Goal: Information Seeking & Learning: Learn about a topic

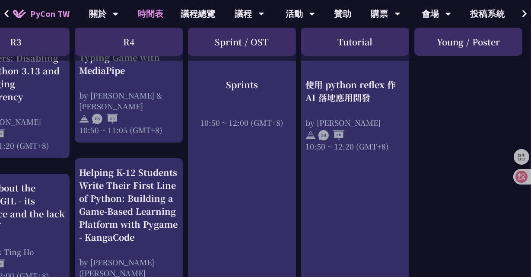
scroll to position [0, 387]
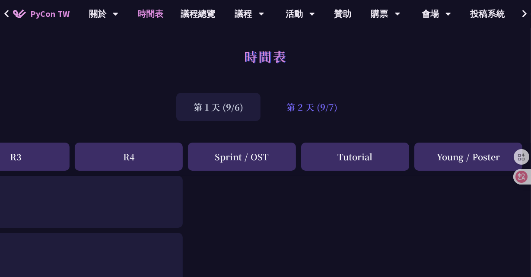
click at [303, 104] on div "第 2 天 (9/7)" at bounding box center [312, 107] width 86 height 28
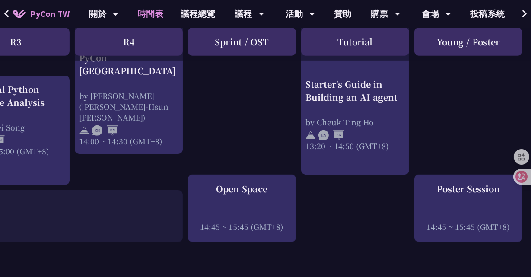
scroll to position [958, 387]
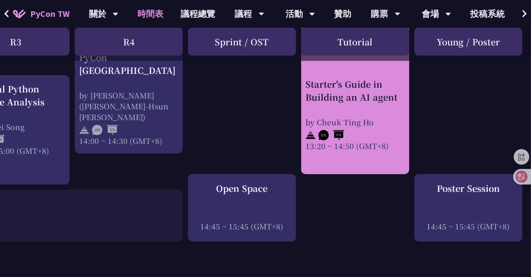
click at [382, 96] on div "Starter's Guide in Building an AI agent" at bounding box center [355, 91] width 99 height 26
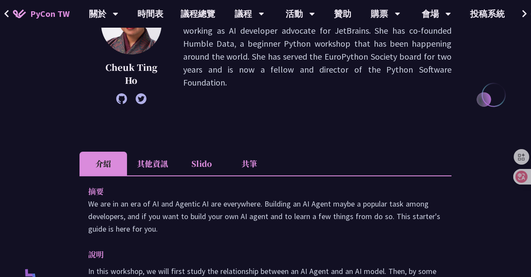
scroll to position [150, 0]
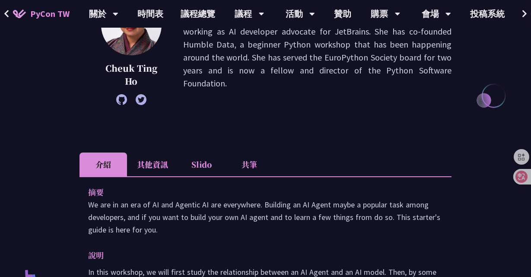
click at [121, 101] on icon at bounding box center [121, 99] width 11 height 11
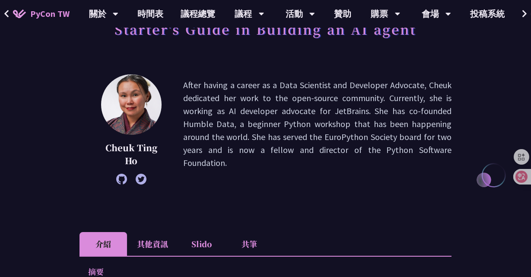
scroll to position [8, 0]
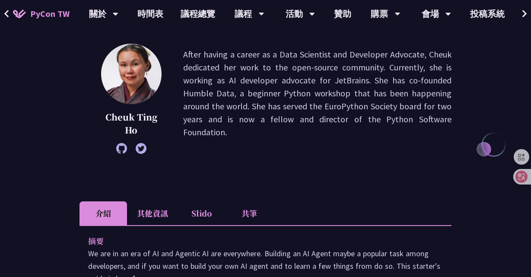
scroll to position [0, 0]
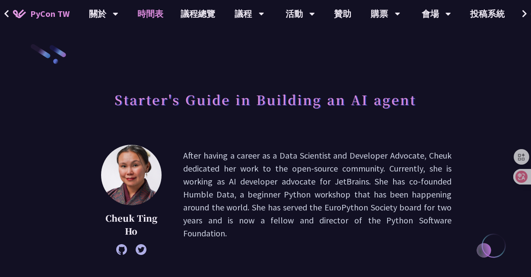
click at [152, 19] on link "時間表" at bounding box center [150, 14] width 43 height 28
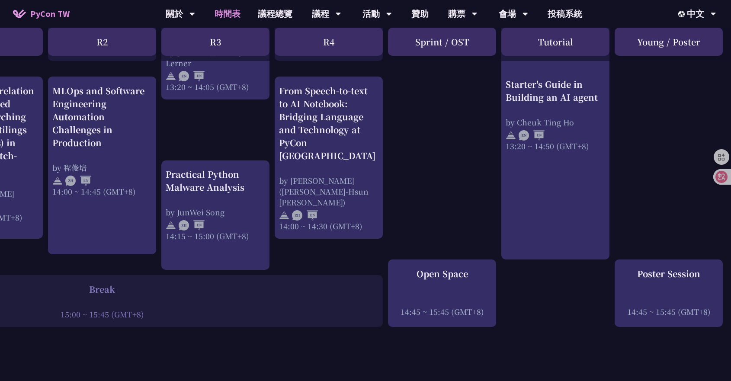
scroll to position [873, 0]
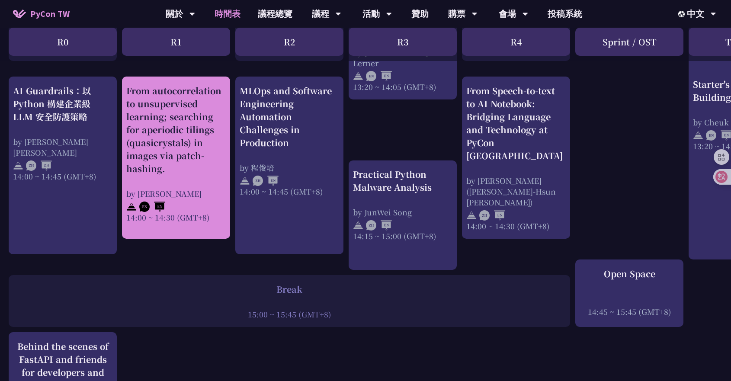
click at [170, 119] on div "From autocorrelation to unsupervised learning; searching for aperiodic tilings …" at bounding box center [175, 129] width 99 height 91
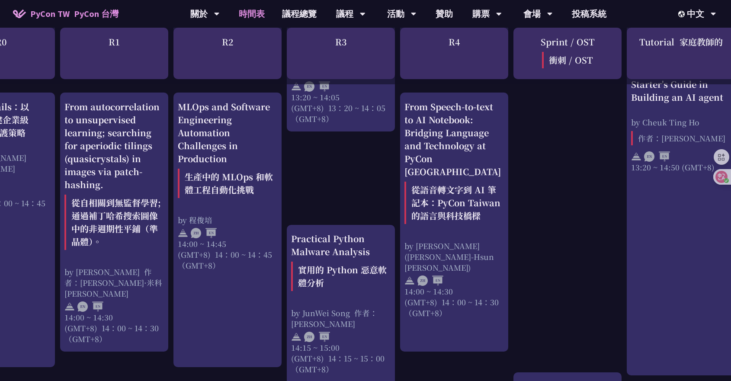
scroll to position [902, 0]
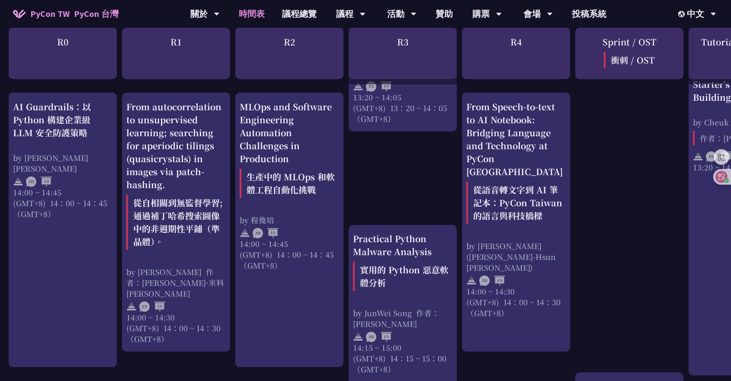
click at [118, 86] on div "print("Hello World")，然後呢？ by 高見龍 10:50 ~ 11:35 (GMT+8) What does = do? by Reuve…" at bounding box center [459, 146] width 918 height 1698
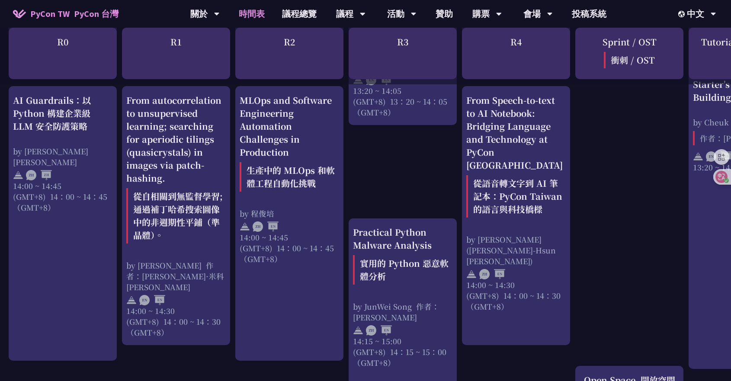
scroll to position [910, 0]
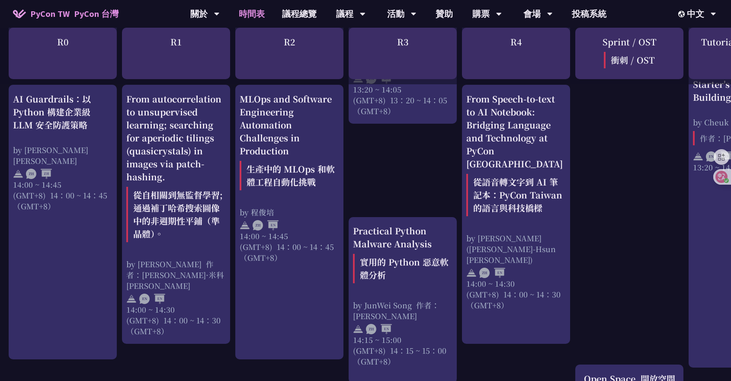
click at [118, 84] on div "print("Hello World")，然後呢？ by 高見龍 10:50 ~ 11:35 (GMT+8) What does = do? by Reuve…" at bounding box center [459, 138] width 918 height 1698
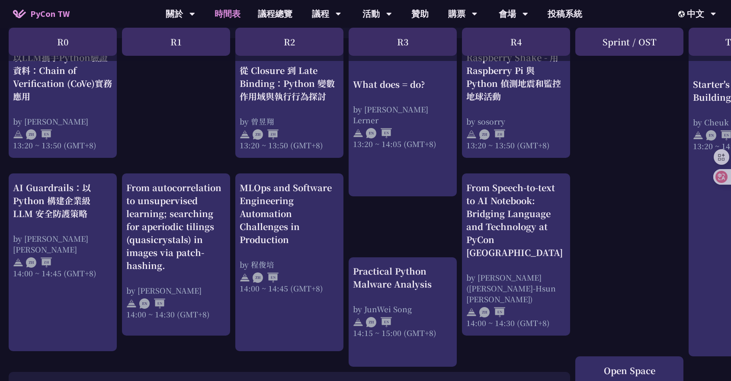
scroll to position [782, 0]
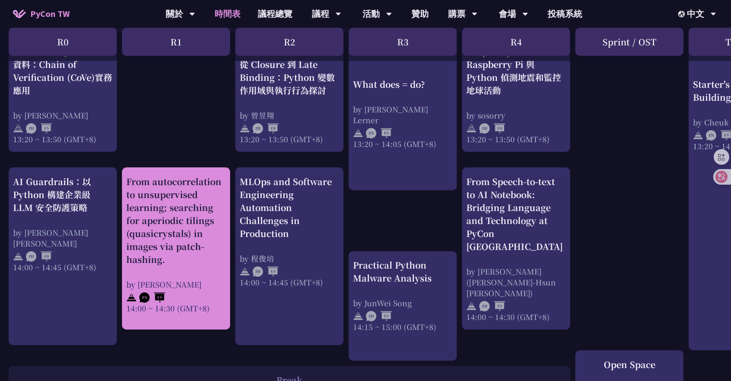
click at [170, 214] on div "From autocorrelation to unsupervised learning; searching for aperiodic tilings …" at bounding box center [175, 220] width 99 height 91
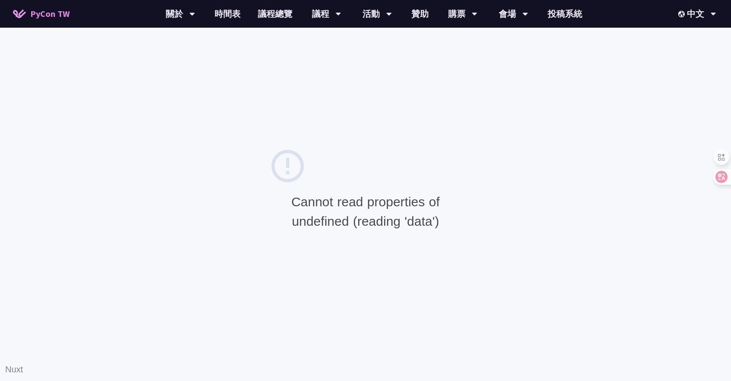
click at [59, 85] on div "Cannot read properties of undefined (reading 'data') Nuxt" at bounding box center [365, 190] width 731 height 381
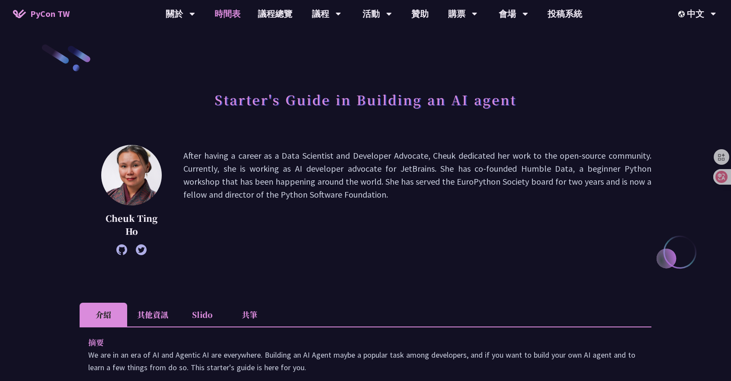
click at [220, 14] on link "時間表" at bounding box center [227, 14] width 43 height 28
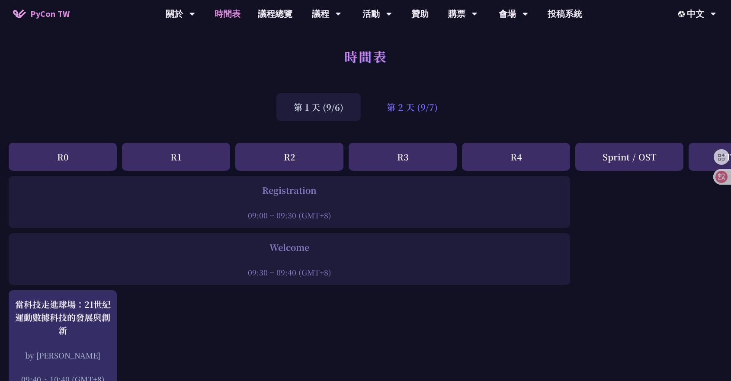
click at [411, 106] on div "第 2 天 (9/7)" at bounding box center [412, 107] width 86 height 28
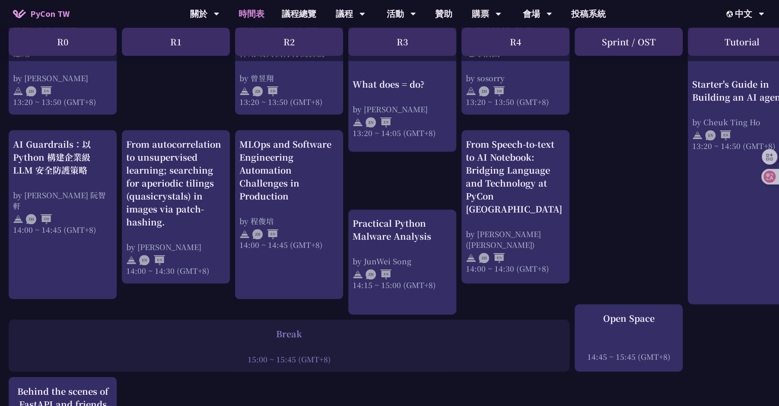
scroll to position [824, 0]
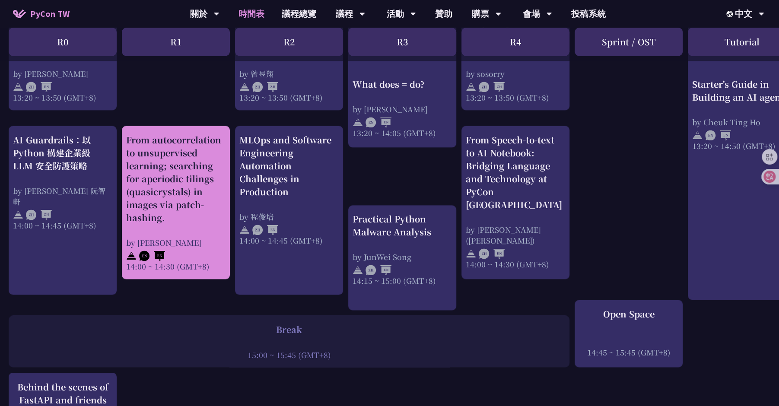
click at [151, 165] on div "From autocorrelation to unsupervised learning; searching for aperiodic tilings …" at bounding box center [175, 179] width 99 height 91
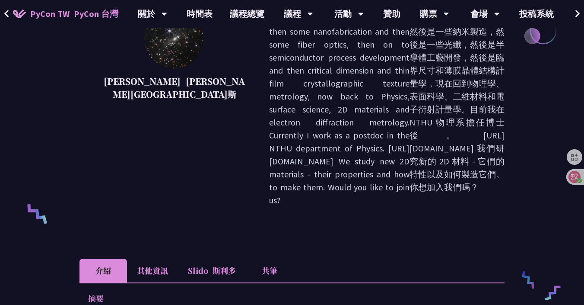
scroll to position [263, 0]
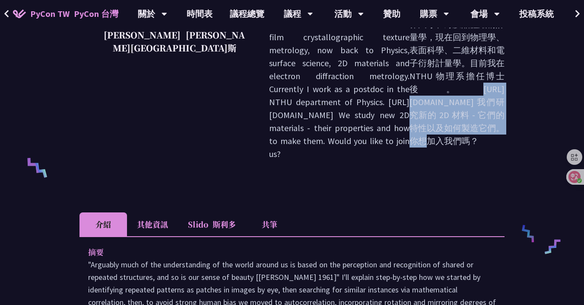
drag, startPoint x: 439, startPoint y: 88, endPoint x: 382, endPoint y: 74, distance: 58.7
click at [410, 74] on font "學士、核物理學博士，然後是一些納米製造，然後是一些光纖，然後是半導體工藝開發，然後是臨界尺寸和薄膜晶體結構計量學，現在回到物理學、表面科學、二維材料和電子衍射…" at bounding box center [457, 56] width 95 height 179
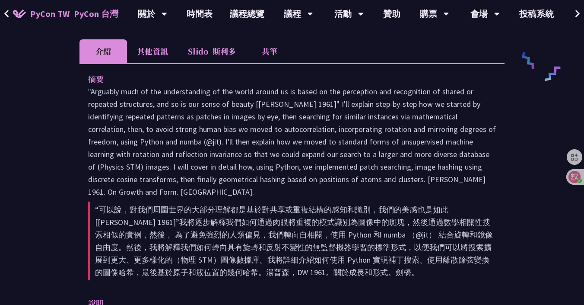
scroll to position [440, 0]
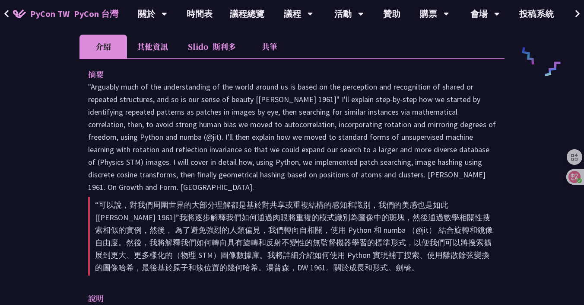
click at [62, 115] on div "From autocorrelation to unsupervised learning; searching for aperiodic tilings …" at bounding box center [292, 298] width 584 height 1477
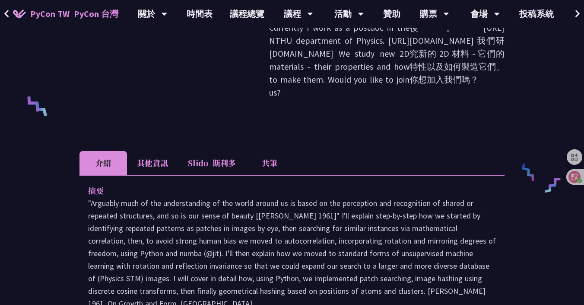
scroll to position [313, 0]
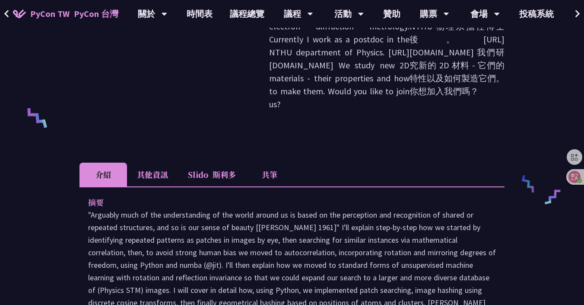
click at [213, 169] on font at bounding box center [210, 174] width 4 height 11
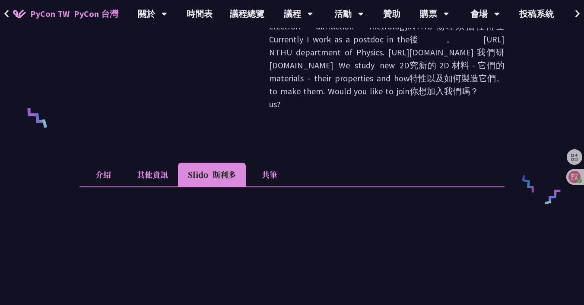
click at [62, 65] on div "From autocorrelation to unsupervised learning; searching for aperiodic tilings …" at bounding box center [292, 284] width 584 height 1194
click at [61, 67] on div "From autocorrelation to unsupervised learning; searching for aperiodic tilings …" at bounding box center [292, 284] width 584 height 1194
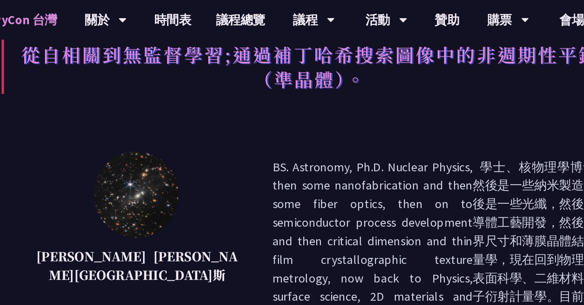
scroll to position [33, 0]
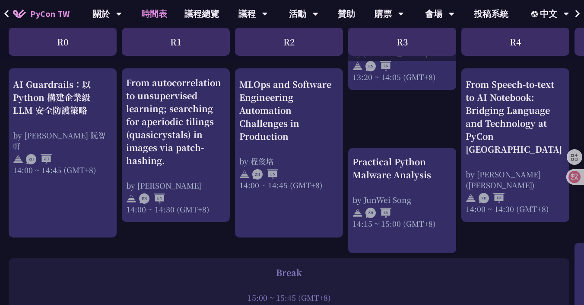
scroll to position [882, 0]
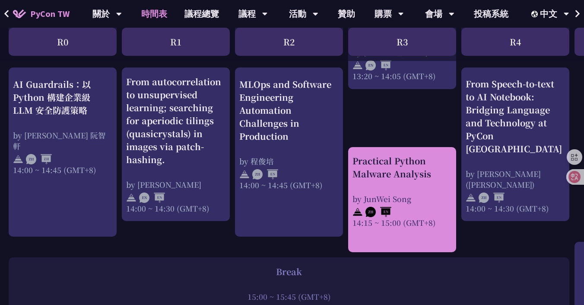
click at [393, 163] on div "Practical Python Malware Analysis" at bounding box center [402, 167] width 99 height 26
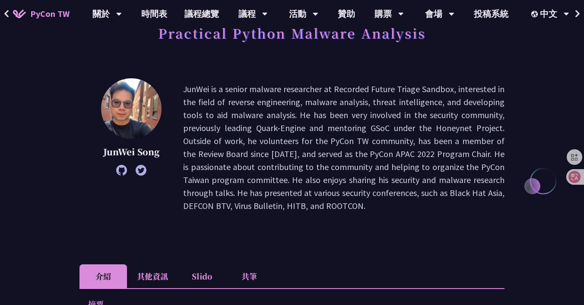
scroll to position [67, 0]
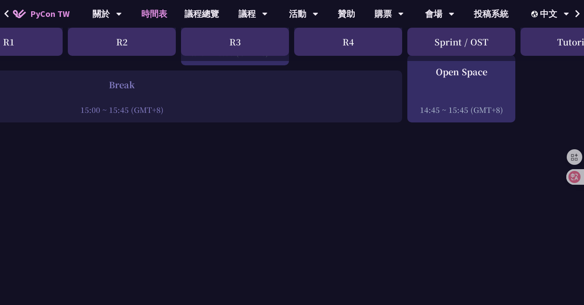
scroll to position [1069, 0]
